Goal: Information Seeking & Learning: Learn about a topic

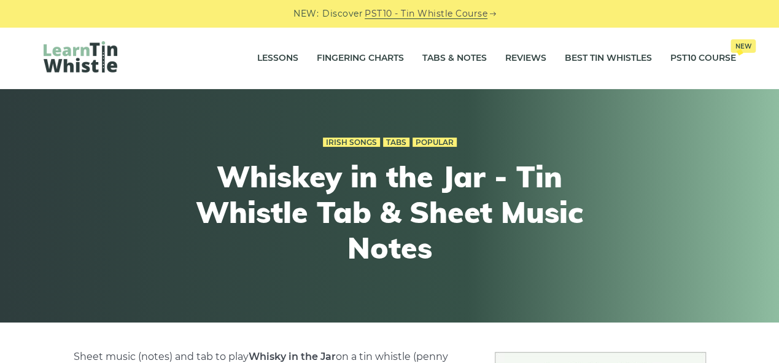
click at [98, 56] on img at bounding box center [81, 56] width 74 height 31
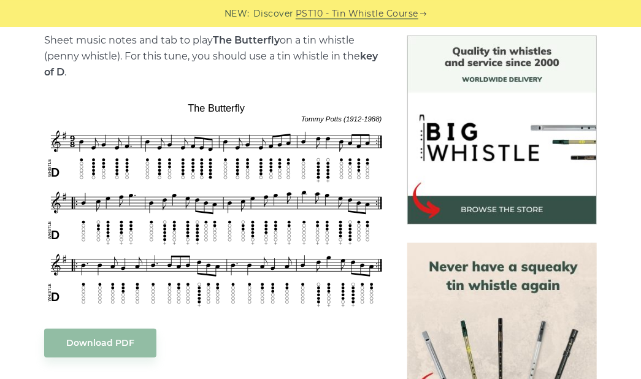
scroll to position [313, 0]
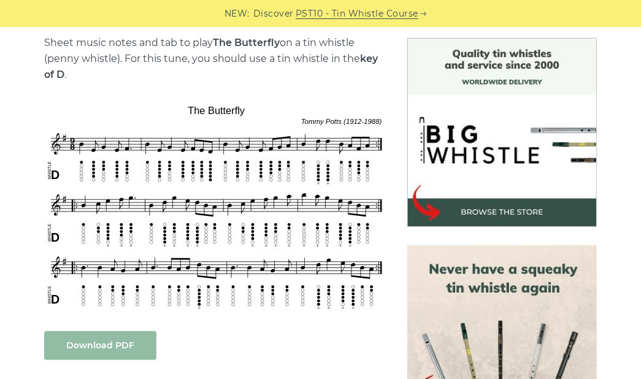
click at [94, 352] on link "Download PDF" at bounding box center [100, 345] width 112 height 29
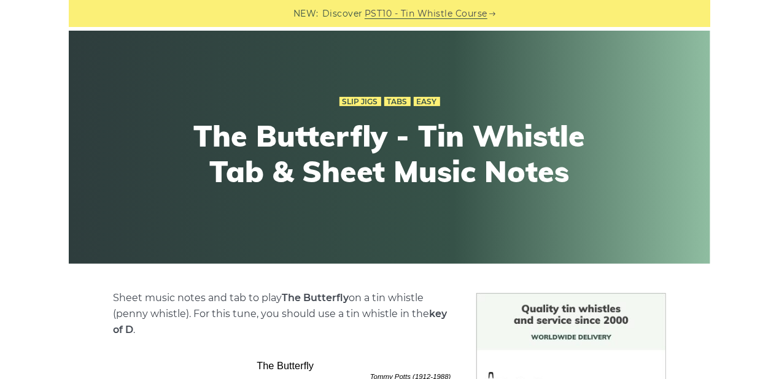
scroll to position [0, 0]
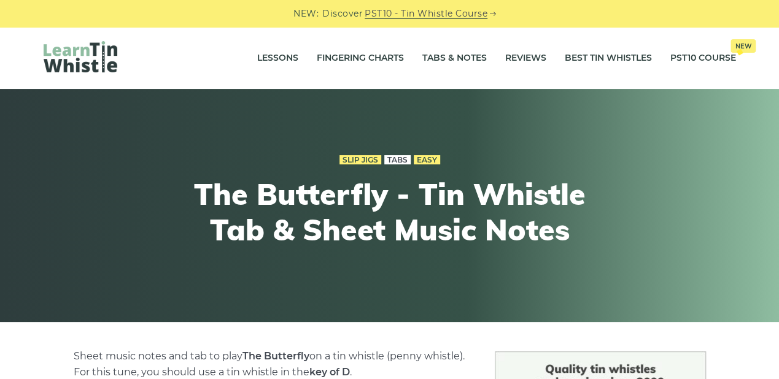
click at [398, 161] on link "Tabs" at bounding box center [397, 160] width 26 height 10
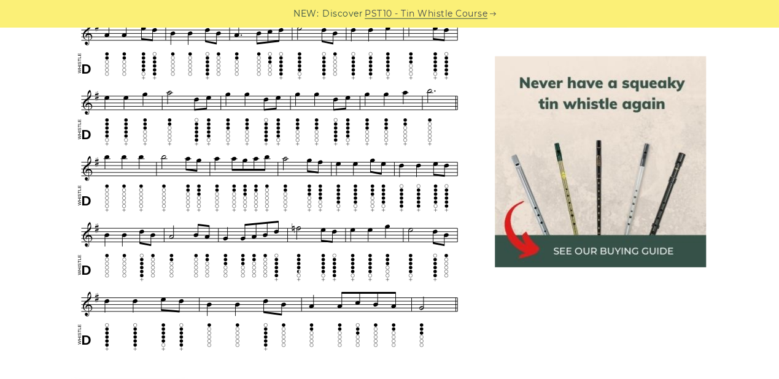
scroll to position [830, 0]
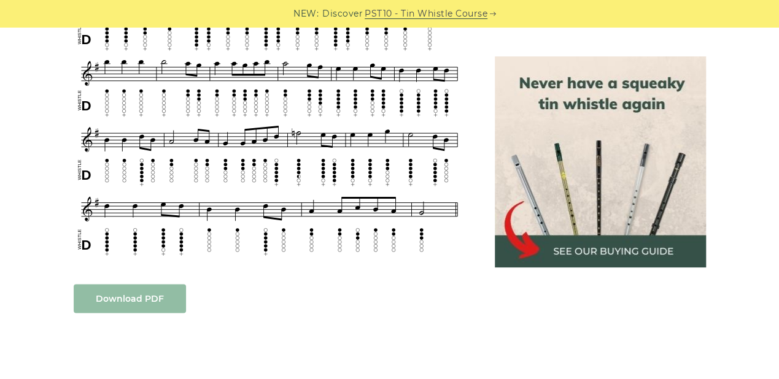
click at [170, 296] on body "NEW: Discover PST10 - Tin Whistle Course Lessons Fingering Charts Tabs & Notes …" at bounding box center [389, 302] width 779 height 2264
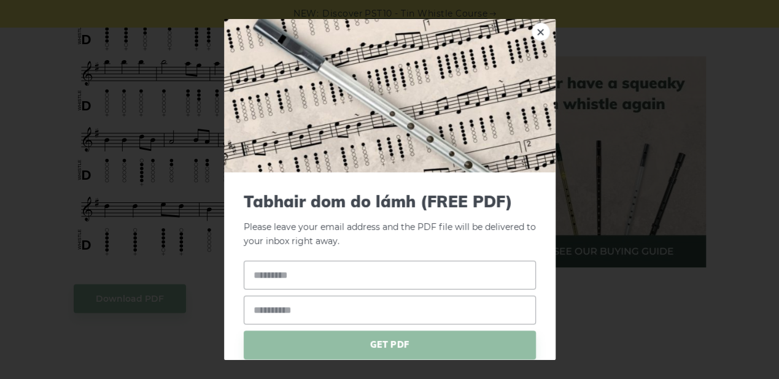
scroll to position [47, 0]
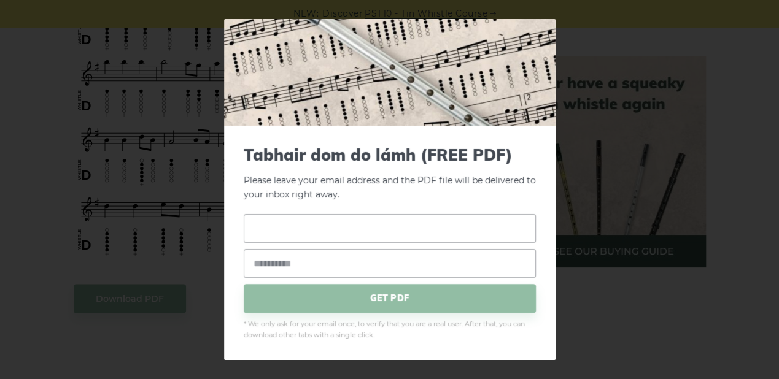
click at [362, 231] on input "text" at bounding box center [390, 228] width 292 height 29
type input "*********"
click at [328, 269] on input "email" at bounding box center [390, 263] width 292 height 29
paste input "**********"
type input "**********"
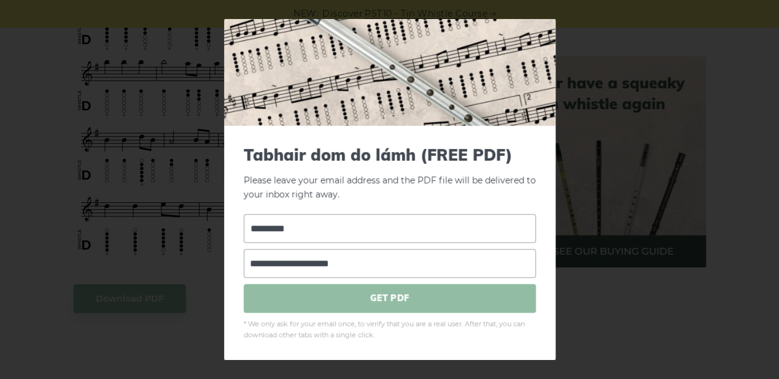
click at [354, 299] on span "GET PDF" at bounding box center [390, 298] width 292 height 29
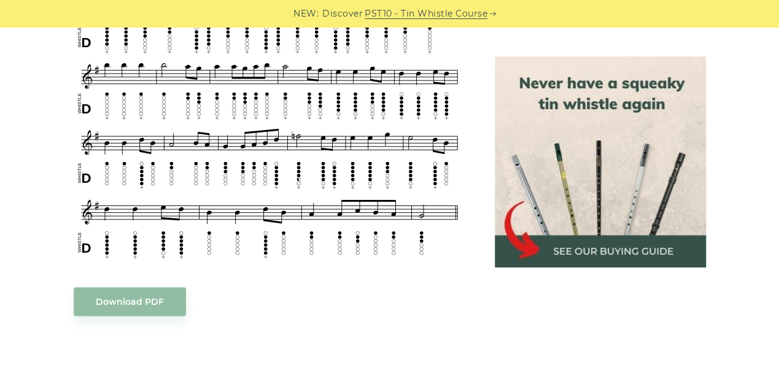
scroll to position [830, 0]
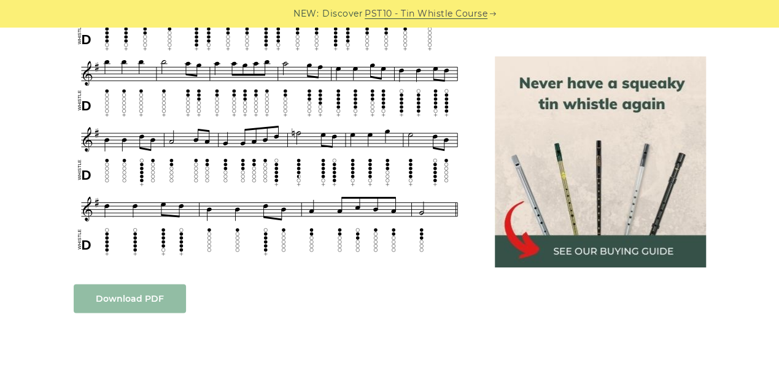
click at [156, 309] on link "Download PDF" at bounding box center [130, 298] width 112 height 29
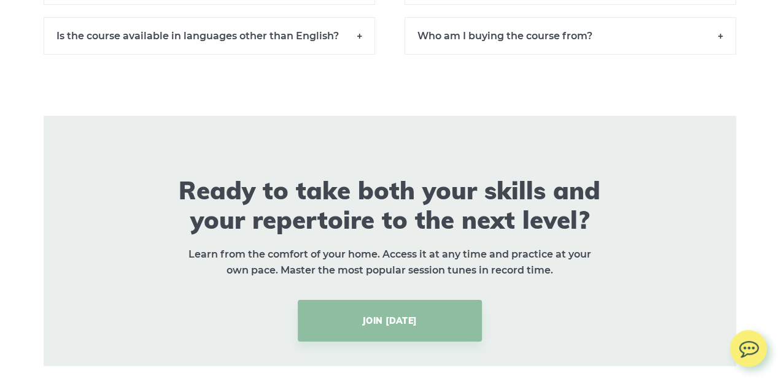
scroll to position [9347, 0]
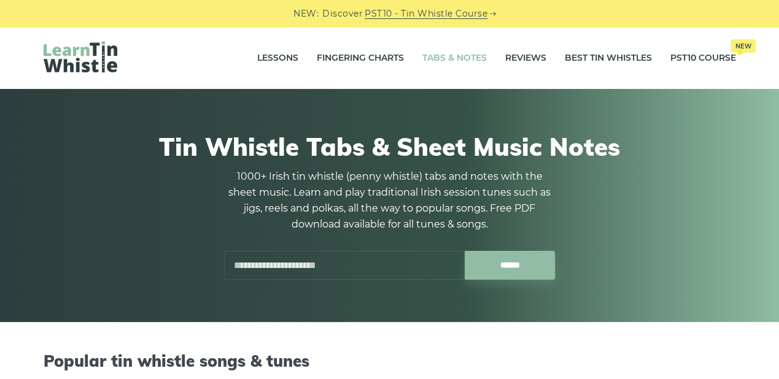
scroll to position [319, 0]
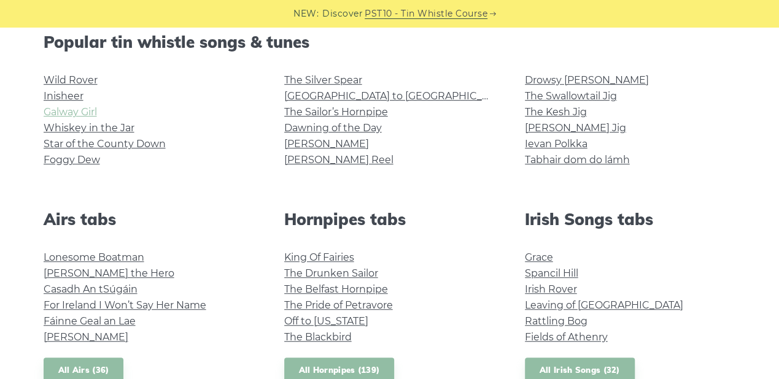
click at [86, 113] on link "Galway Girl" at bounding box center [70, 112] width 53 height 12
click at [581, 129] on link "Morrison’s Jig" at bounding box center [575, 128] width 101 height 12
click at [541, 258] on link "Grace" at bounding box center [539, 258] width 28 height 12
click at [552, 92] on link "The Swallowtail Jig" at bounding box center [571, 96] width 92 height 12
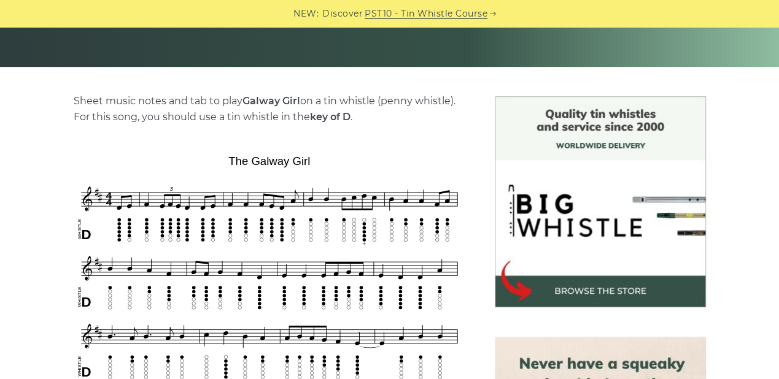
scroll to position [638, 0]
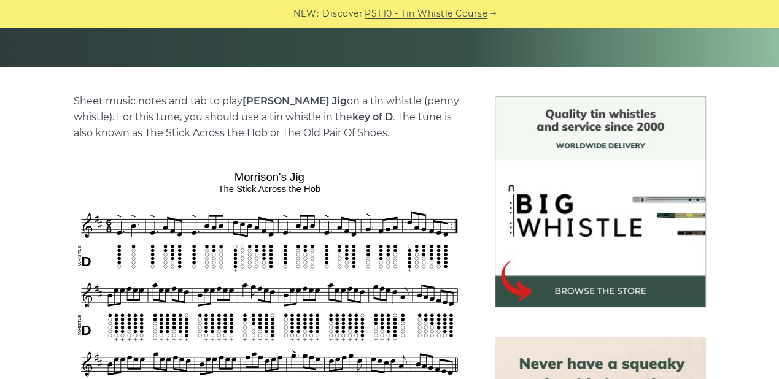
scroll to position [574, 0]
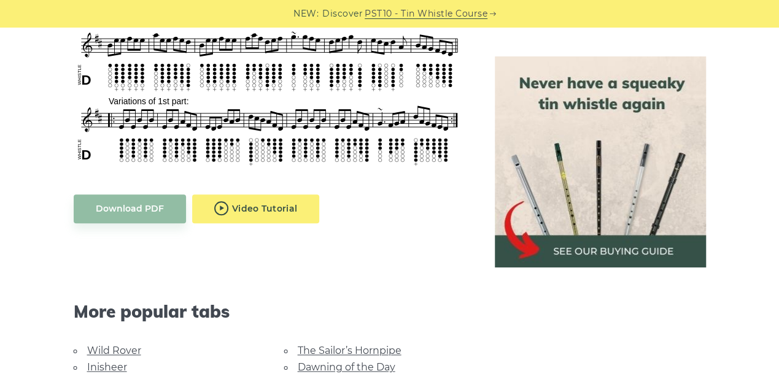
click at [268, 209] on body "NEW: Discover PST10 - Tin Whistle Course Lessons Fingering Charts Tabs & Notes …" at bounding box center [389, 385] width 779 height 1919
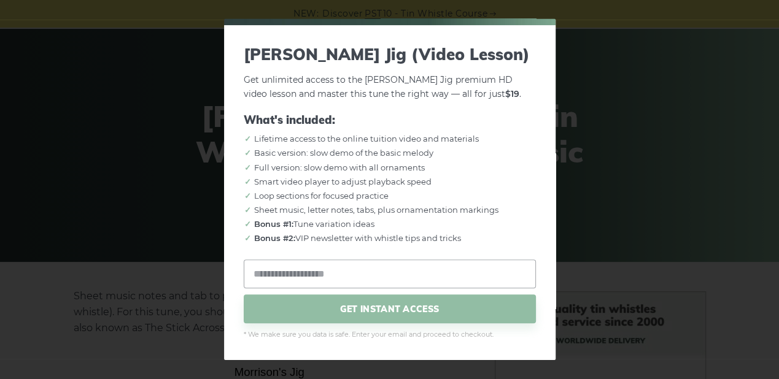
scroll to position [0, 0]
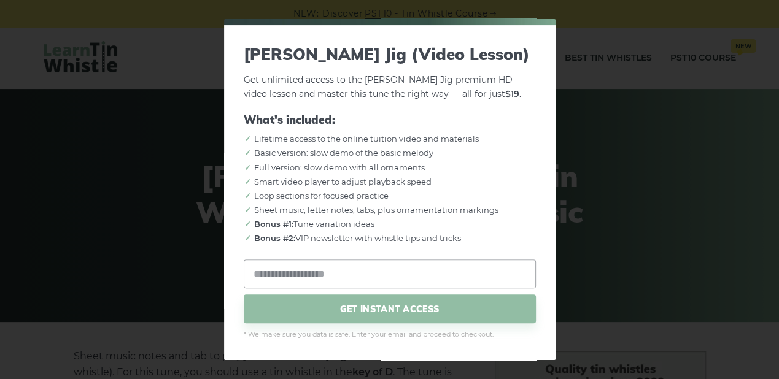
click at [619, 208] on div "× Morrison’s Jig (Video Lesson) Get unlimited access to the Morrison’s Jig prem…" at bounding box center [389, 189] width 779 height 379
click at [207, 71] on div "× Morrison’s Jig (Video Lesson) Get unlimited access to the Morrison’s Jig prem…" at bounding box center [389, 189] width 779 height 379
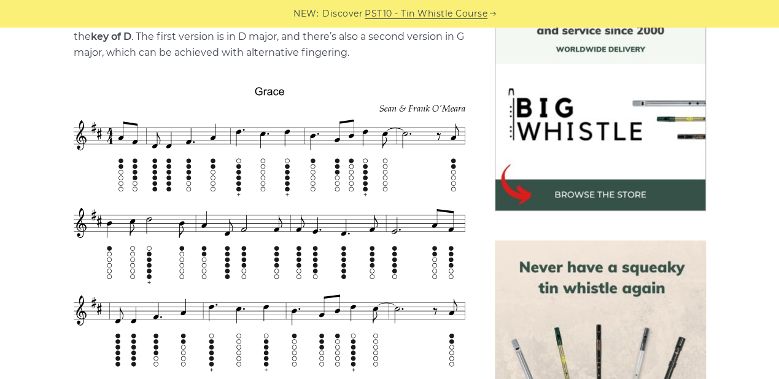
scroll to position [383, 0]
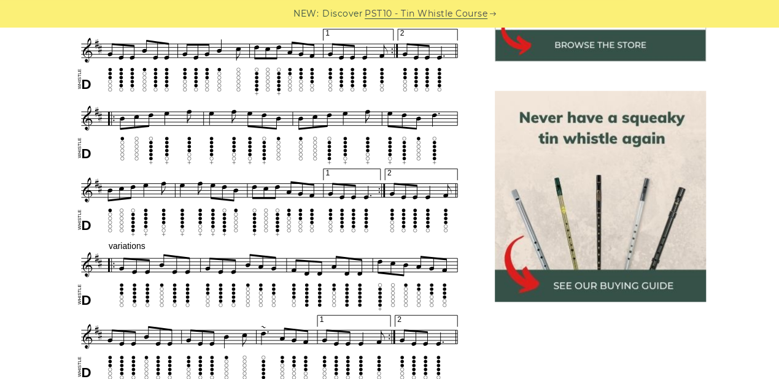
scroll to position [510, 0]
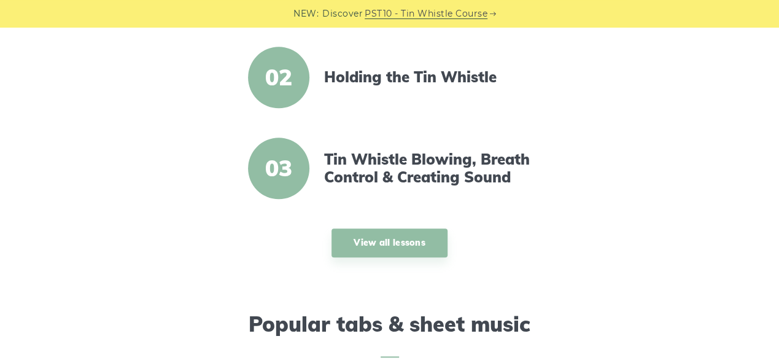
scroll to position [574, 0]
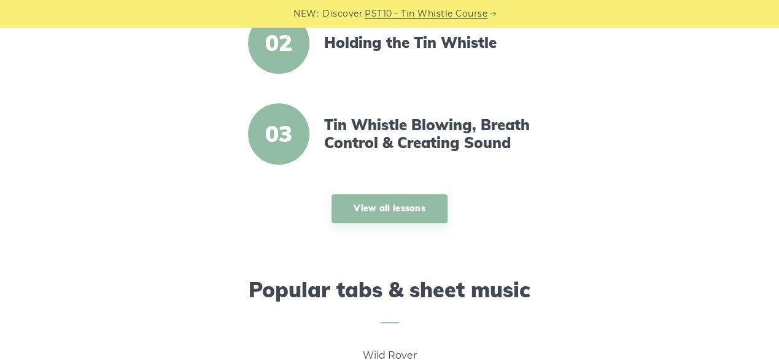
click at [453, 13] on link "PST10 - Tin Whistle Course" at bounding box center [425, 14] width 123 height 14
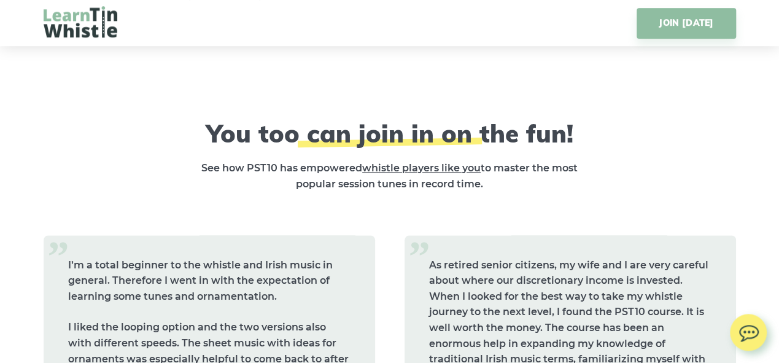
scroll to position [4913, 0]
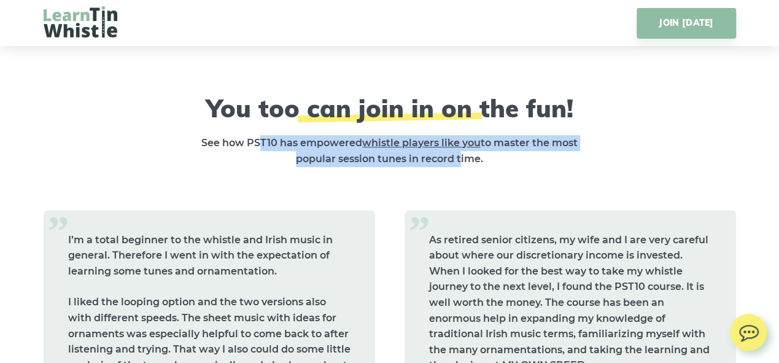
drag, startPoint x: 258, startPoint y: 139, endPoint x: 458, endPoint y: 153, distance: 201.1
click at [458, 153] on strong "See how PST10 has empowered whistle players like you to master the most popular…" at bounding box center [389, 151] width 376 height 28
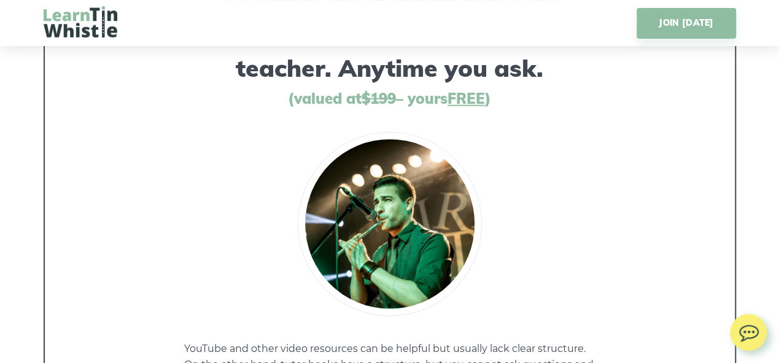
scroll to position [5870, 0]
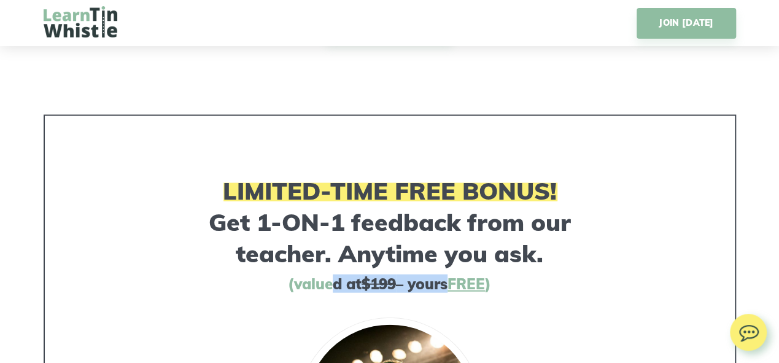
drag, startPoint x: 325, startPoint y: 282, endPoint x: 442, endPoint y: 283, distance: 117.2
click at [442, 283] on h4 "(valued at $199 – yours FREE )" at bounding box center [389, 284] width 641 height 18
click at [475, 287] on span "FREE" at bounding box center [465, 283] width 37 height 18
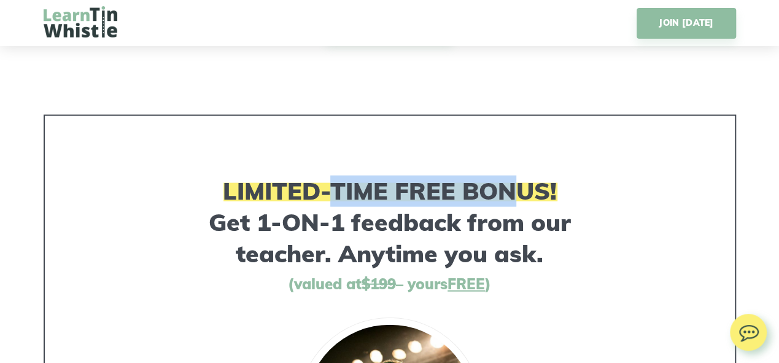
drag, startPoint x: 334, startPoint y: 185, endPoint x: 517, endPoint y: 184, distance: 182.2
click at [516, 184] on span "LIMITED-TIME FREE BONUS!" at bounding box center [390, 190] width 334 height 30
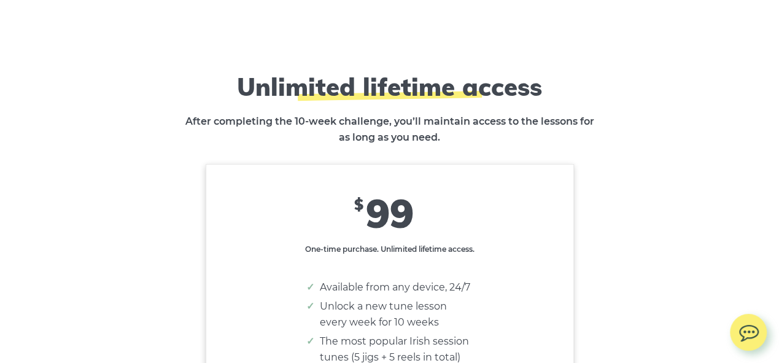
scroll to position [7274, 0]
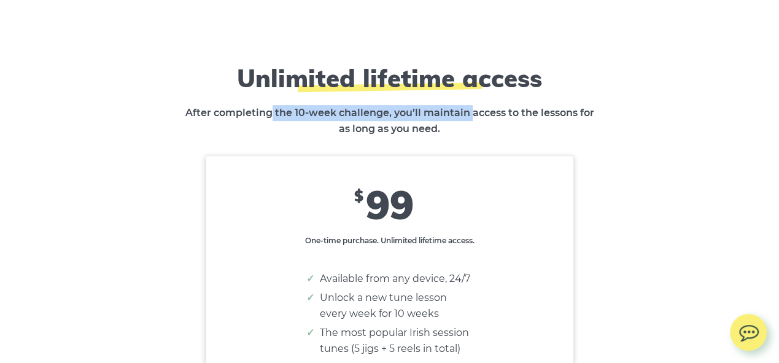
drag, startPoint x: 445, startPoint y: 117, endPoint x: 472, endPoint y: 116, distance: 27.0
click at [472, 116] on p "After completing the 10-week challenge, you’ll maintain access to the lessons f…" at bounding box center [389, 121] width 411 height 32
click at [472, 116] on strong "After completing the 10-week challenge, you’ll maintain access to the lessons f…" at bounding box center [389, 121] width 409 height 28
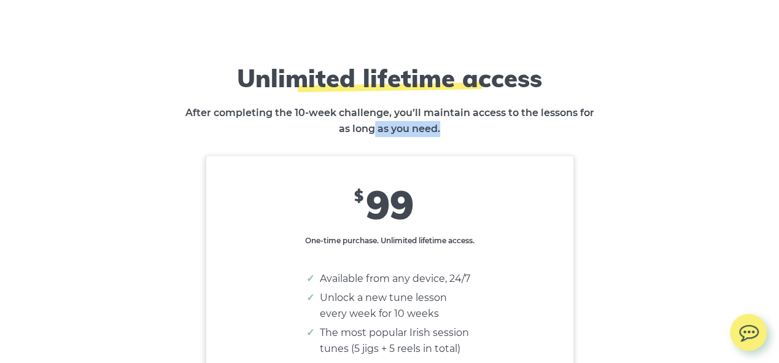
drag, startPoint x: 373, startPoint y: 128, endPoint x: 496, endPoint y: 128, distance: 123.3
click at [496, 128] on p "After completing the 10-week challenge, you’ll maintain access to the lessons f…" at bounding box center [389, 121] width 411 height 32
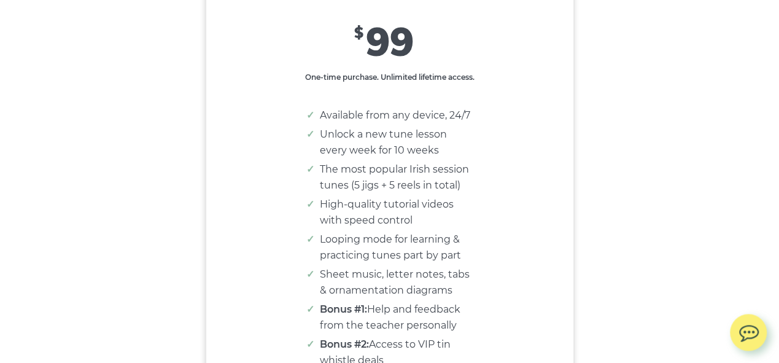
scroll to position [7466, 0]
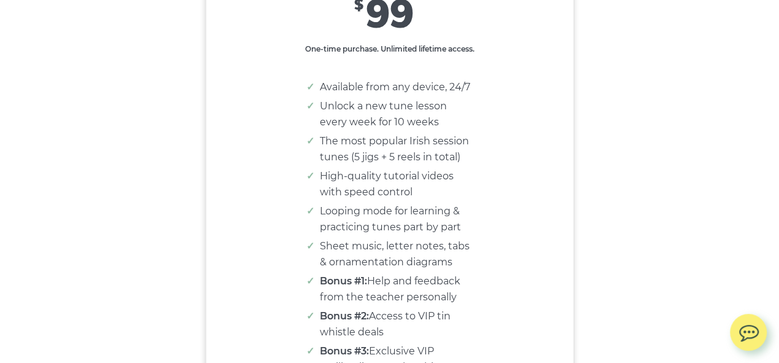
click at [452, 123] on li "Unlock a new tune lesson every week for 10 weeks" at bounding box center [396, 114] width 152 height 32
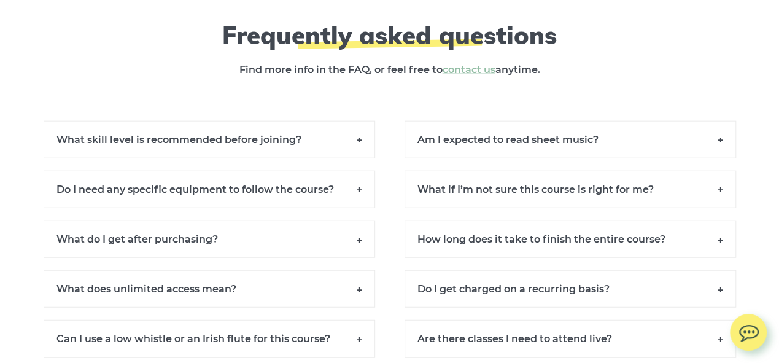
scroll to position [8423, 0]
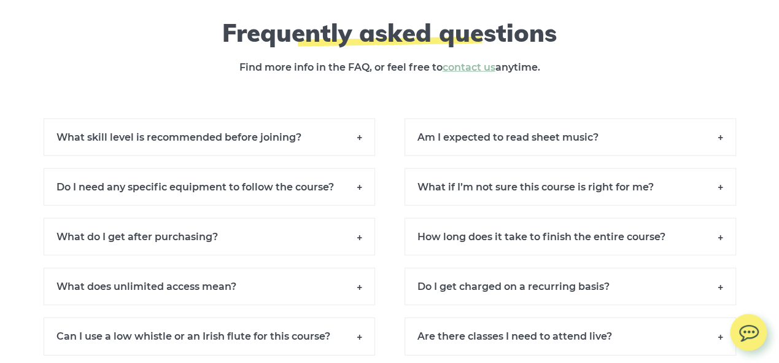
click at [522, 153] on h6 "Am I expected to read sheet music?" at bounding box center [569, 136] width 331 height 37
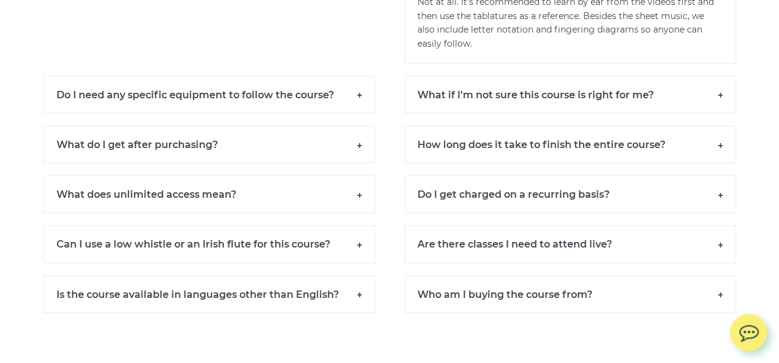
scroll to position [8614, 0]
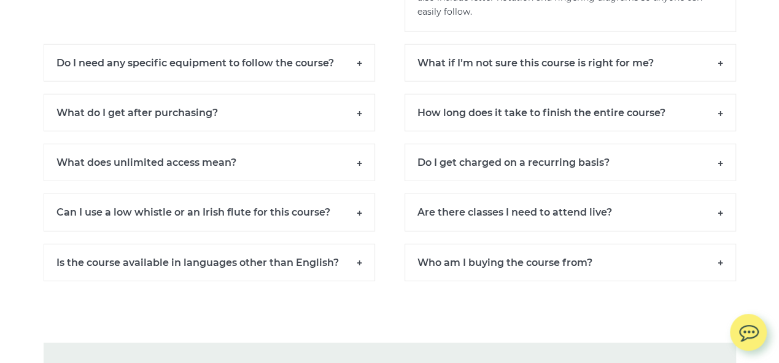
click at [345, 263] on h6 "Is the course available in languages other than English?" at bounding box center [209, 262] width 331 height 37
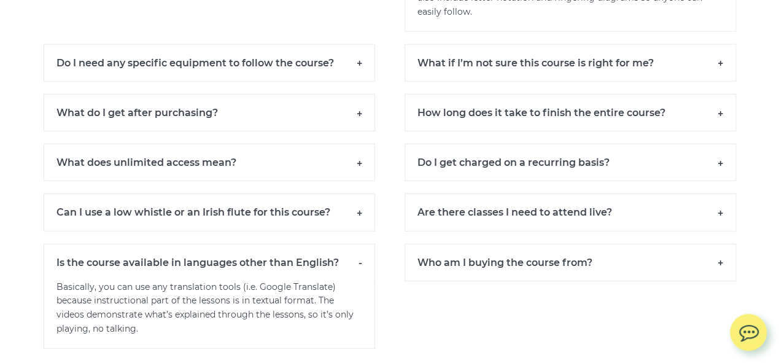
click at [283, 225] on h6 "Can I use a low whistle or an Irish flute for this course?" at bounding box center [209, 211] width 331 height 37
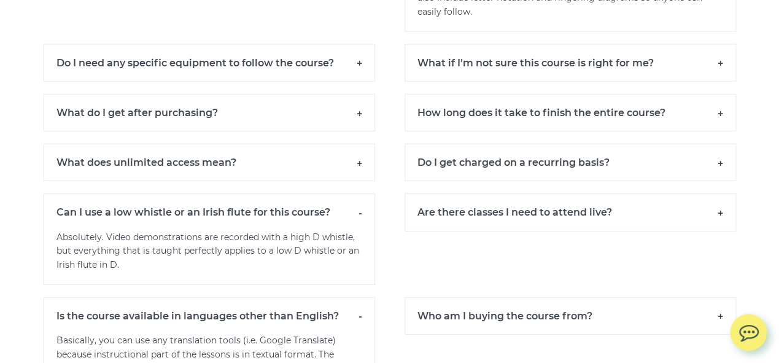
click at [261, 172] on h6 "What does unlimited access mean?" at bounding box center [209, 162] width 331 height 37
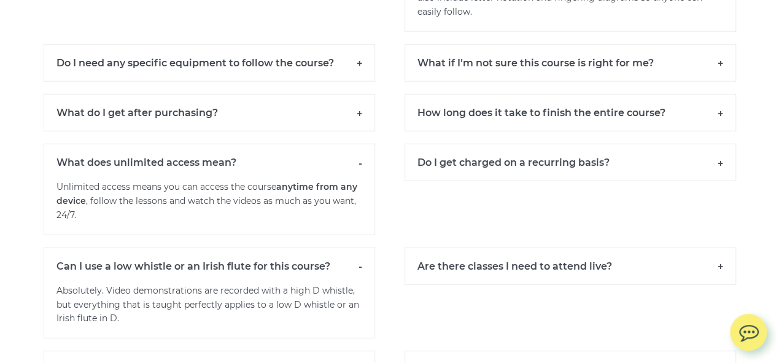
click at [283, 124] on h6 "What do I get after purchasing?" at bounding box center [209, 112] width 331 height 37
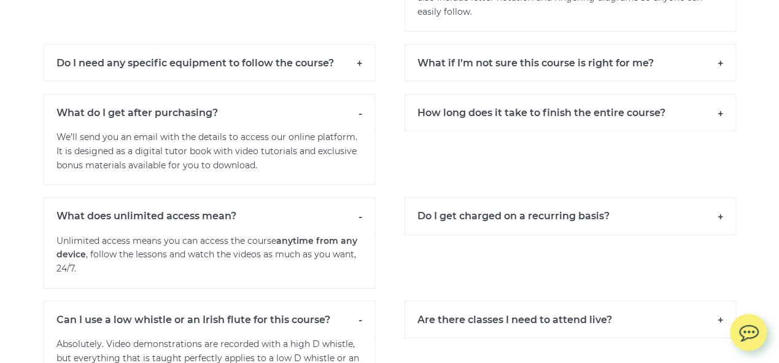
click at [288, 74] on h6 "Do I need any specific equipment to follow the course?" at bounding box center [209, 62] width 331 height 37
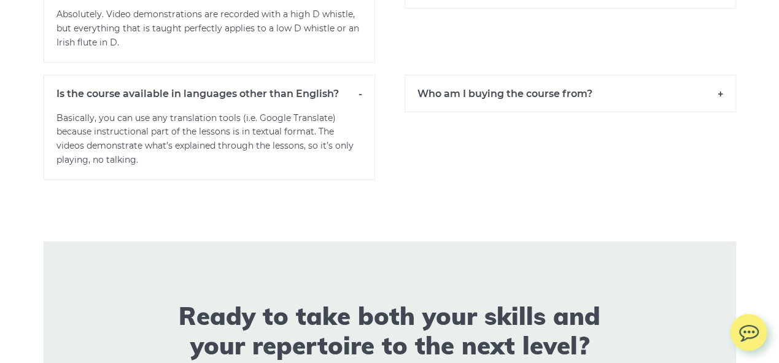
scroll to position [9253, 0]
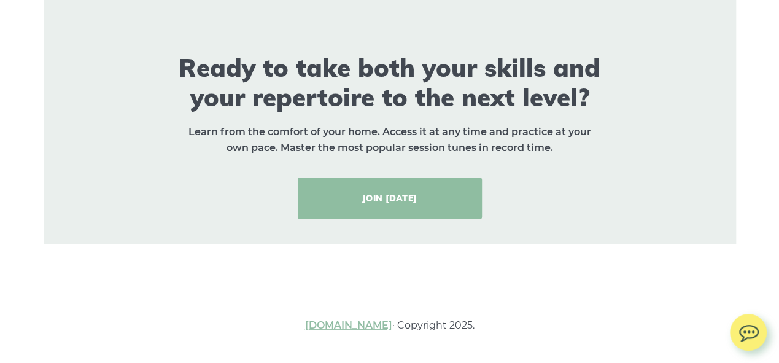
click at [408, 193] on link "JOIN [DATE]" at bounding box center [390, 198] width 184 height 42
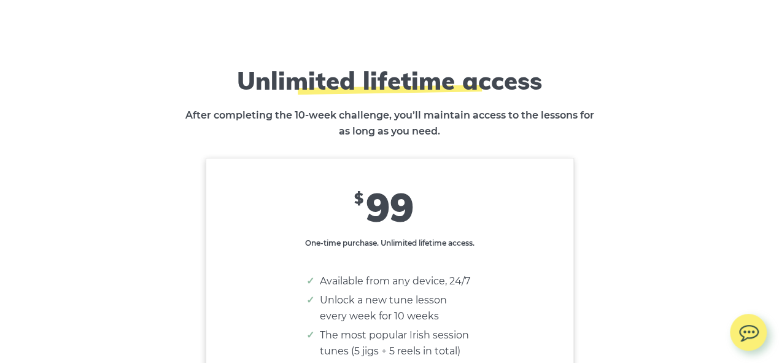
scroll to position [7271, 0]
